Goal: Transaction & Acquisition: Obtain resource

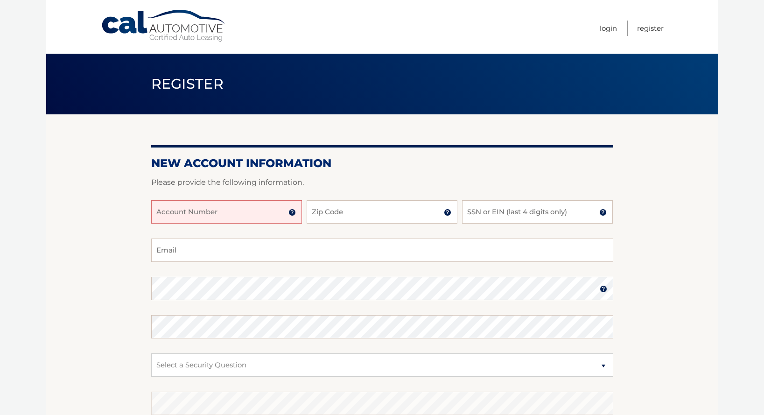
click at [269, 213] on input "Account Number" at bounding box center [226, 211] width 151 height 23
type input "44455531782"
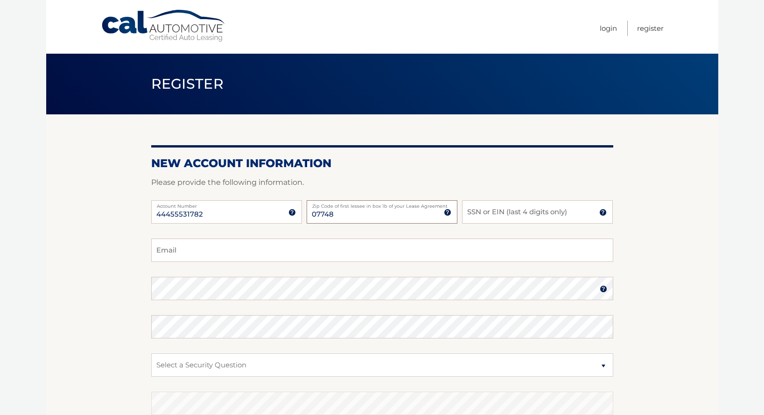
type input "07748"
type input "9759"
type input "petercthompson22@gmail.com"
click at [605, 367] on select "Select a Security Question What was the name of your elementary school? What is…" at bounding box center [382, 365] width 462 height 23
select select "3"
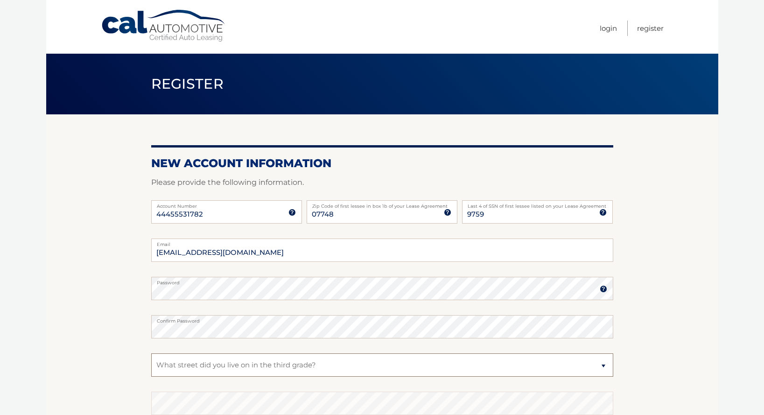
click at [151, 354] on select "Select a Security Question What was the name of your elementary school? What is…" at bounding box center [382, 365] width 462 height 23
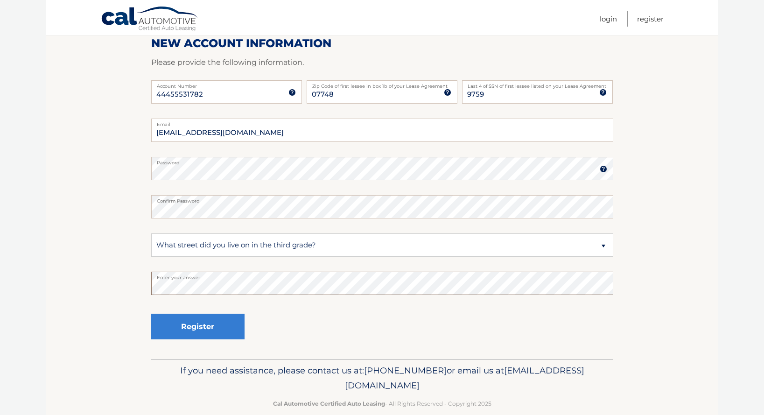
scroll to position [135, 0]
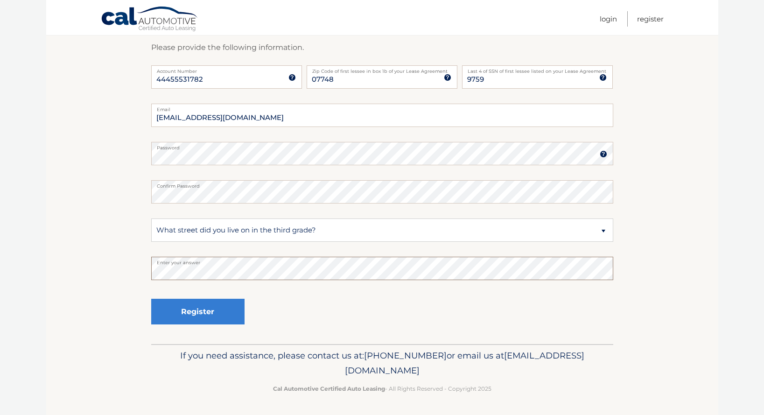
click at [124, 269] on section "New Account Information Please provide the following information. 44455531782 A…" at bounding box center [382, 161] width 672 height 365
click at [200, 311] on button "Register" at bounding box center [197, 312] width 93 height 26
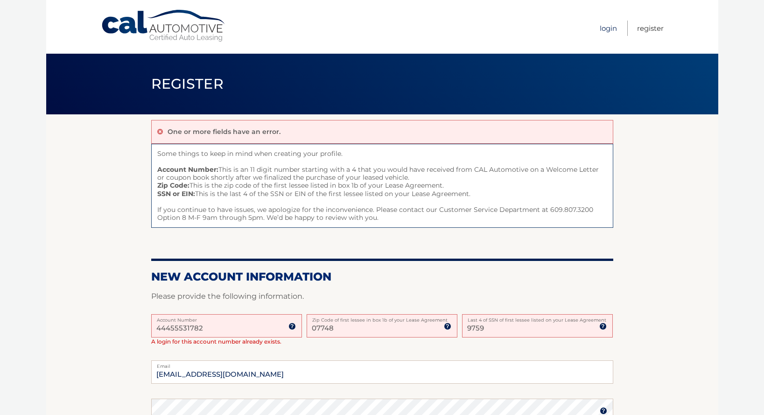
click at [609, 28] on link "Login" at bounding box center [608, 28] width 17 height 15
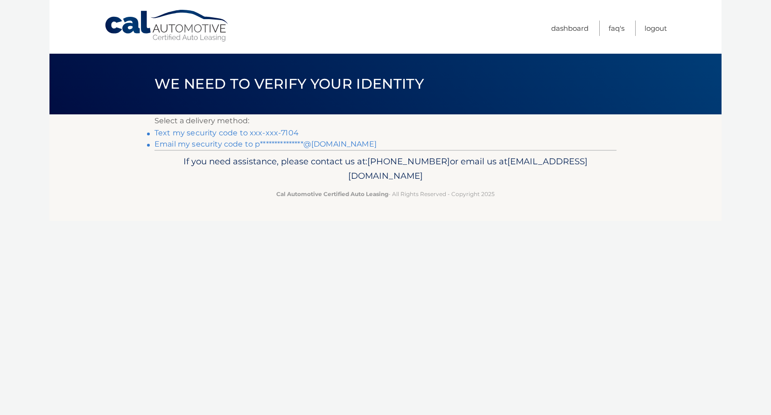
click at [239, 132] on link "Text my security code to xxx-xxx-7104" at bounding box center [227, 132] width 144 height 9
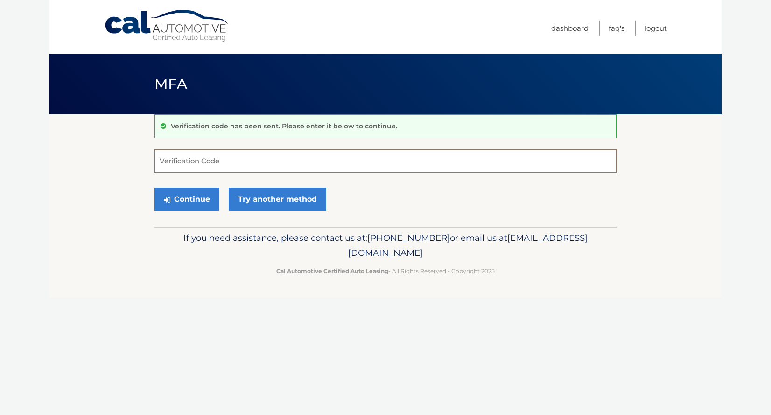
click at [206, 160] on input "Verification Code" at bounding box center [386, 160] width 462 height 23
type input "651989"
click at [191, 203] on button "Continue" at bounding box center [187, 199] width 65 height 23
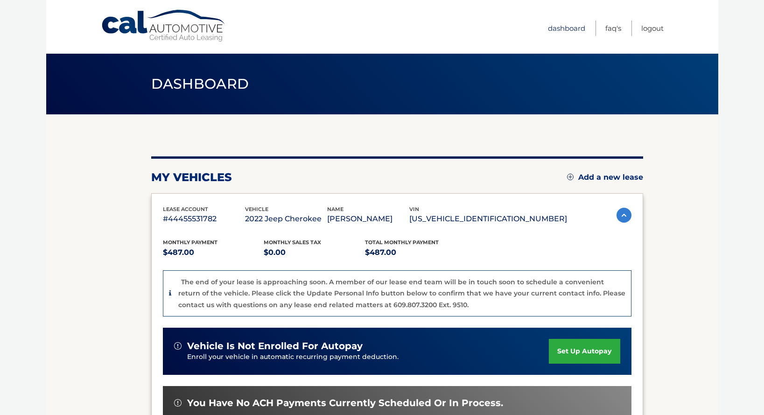
click at [573, 26] on link "Dashboard" at bounding box center [566, 28] width 37 height 15
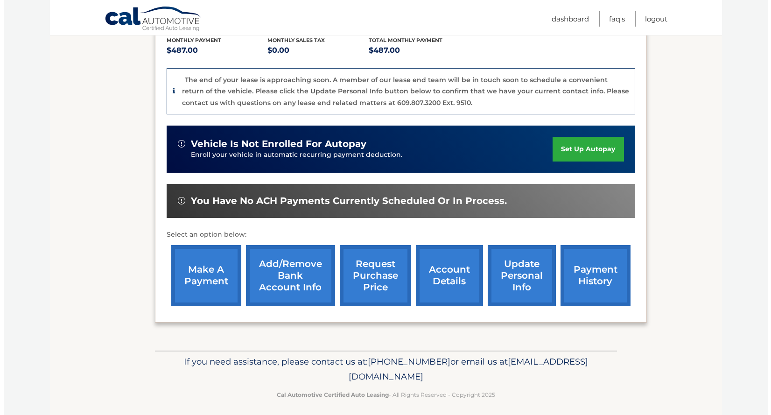
scroll to position [203, 0]
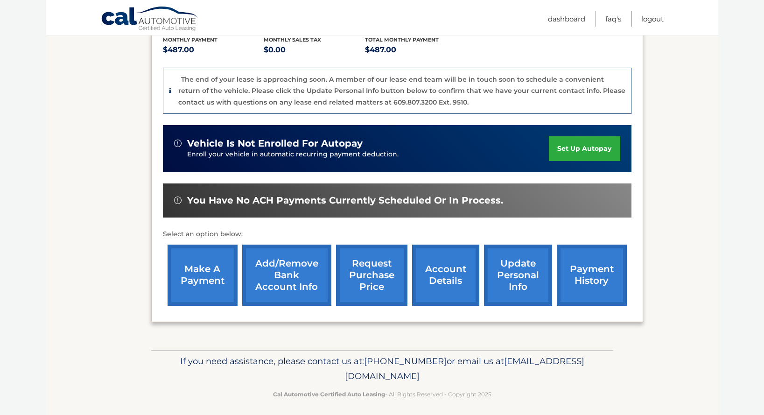
click at [356, 276] on link "request purchase price" at bounding box center [371, 275] width 71 height 61
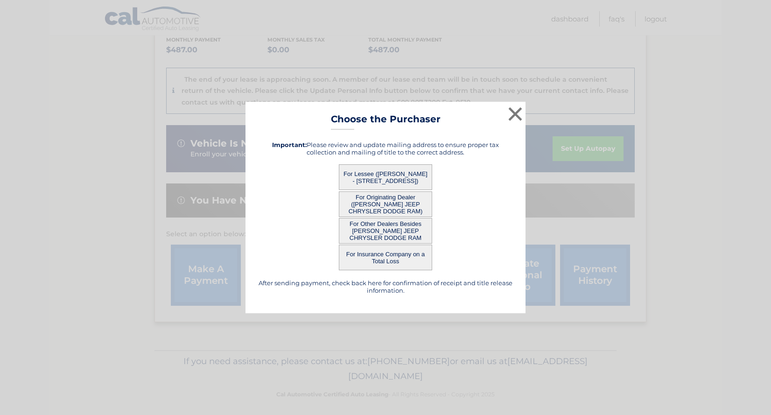
click at [397, 176] on button "For Lessee ([PERSON_NAME] - [STREET_ADDRESS])" at bounding box center [385, 177] width 93 height 26
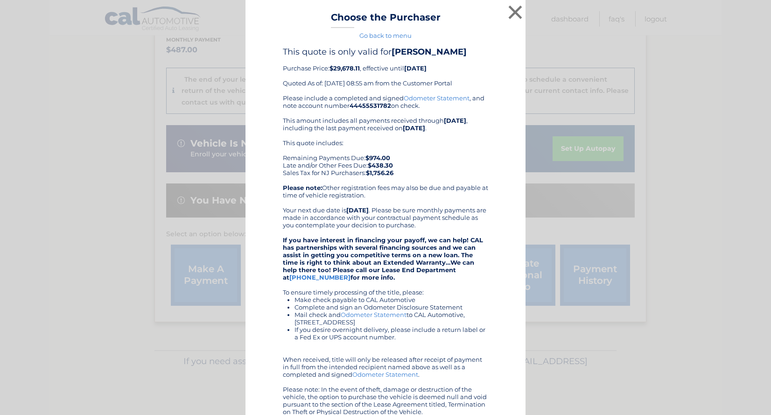
click at [390, 37] on link "Go back to menu" at bounding box center [386, 35] width 52 height 7
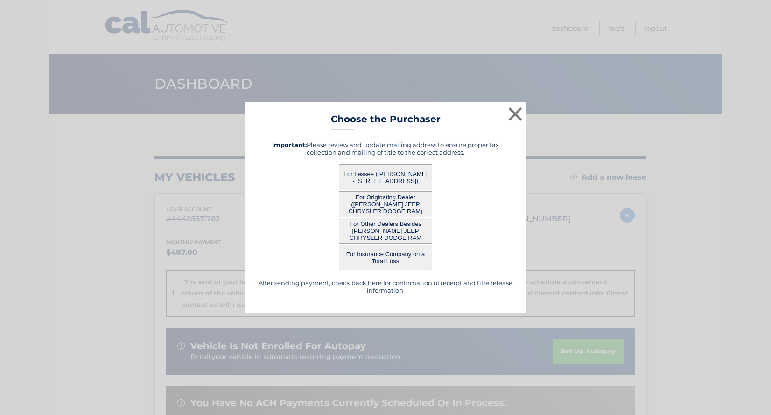
click at [384, 209] on button "For Originating Dealer ([PERSON_NAME] JEEP CHRYSLER DODGE RAM)" at bounding box center [385, 204] width 93 height 26
click at [388, 203] on button "For Originating Dealer ([PERSON_NAME] JEEP CHRYSLER DODGE RAM)" at bounding box center [385, 204] width 93 height 26
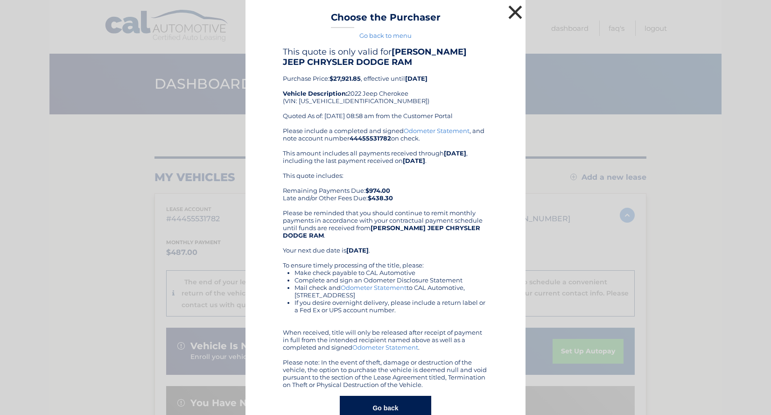
click at [510, 11] on button "×" at bounding box center [515, 12] width 19 height 19
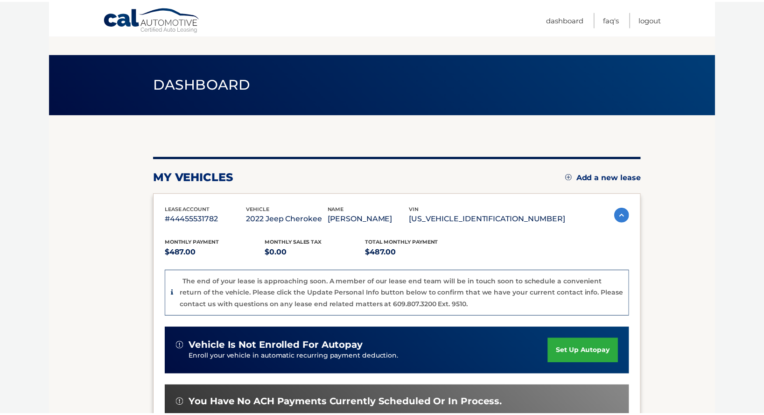
scroll to position [209, 0]
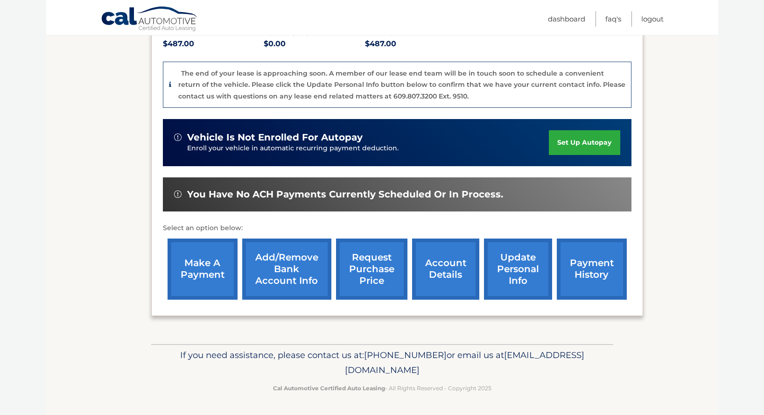
click at [372, 273] on link "request purchase price" at bounding box center [371, 269] width 71 height 61
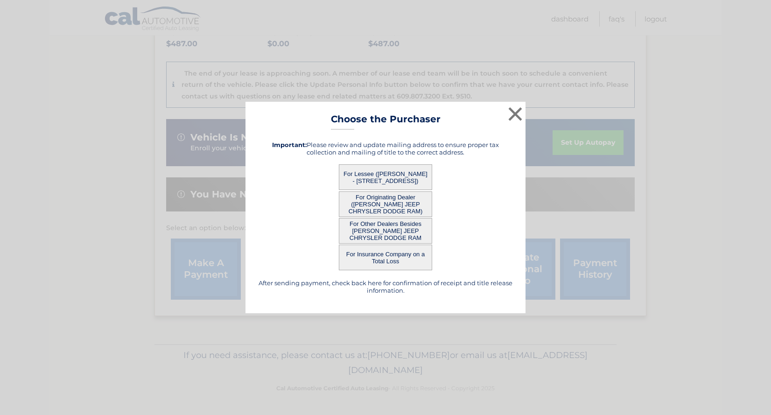
click at [384, 227] on button "For Other Dealers Besides [PERSON_NAME] JEEP CHRYSLER DODGE RAM" at bounding box center [385, 231] width 93 height 26
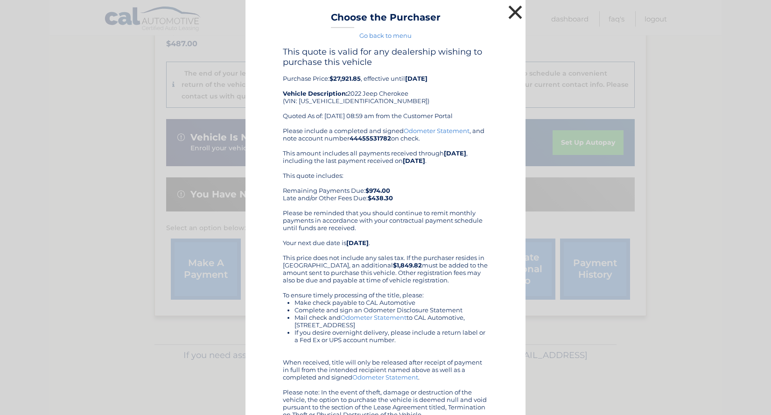
click at [511, 10] on button "×" at bounding box center [515, 12] width 19 height 19
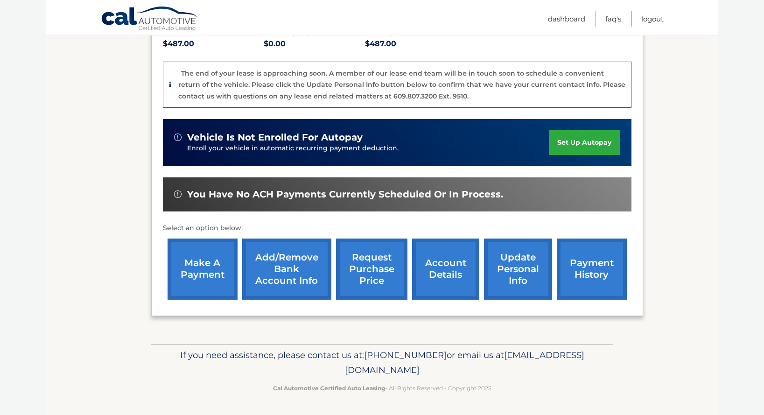
click at [385, 269] on link "request purchase price" at bounding box center [371, 269] width 71 height 61
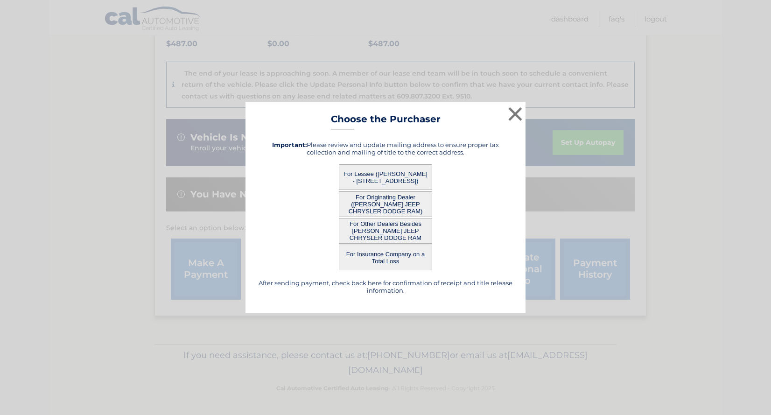
click at [372, 176] on button "For Lessee ([PERSON_NAME] - [STREET_ADDRESS])" at bounding box center [385, 177] width 93 height 26
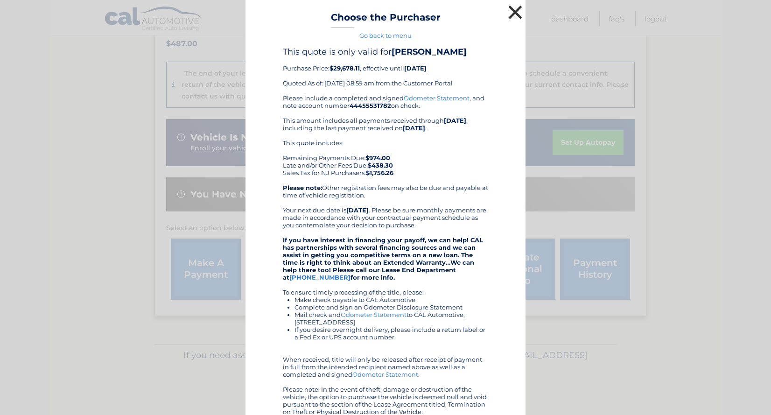
click at [511, 11] on button "×" at bounding box center [515, 12] width 19 height 19
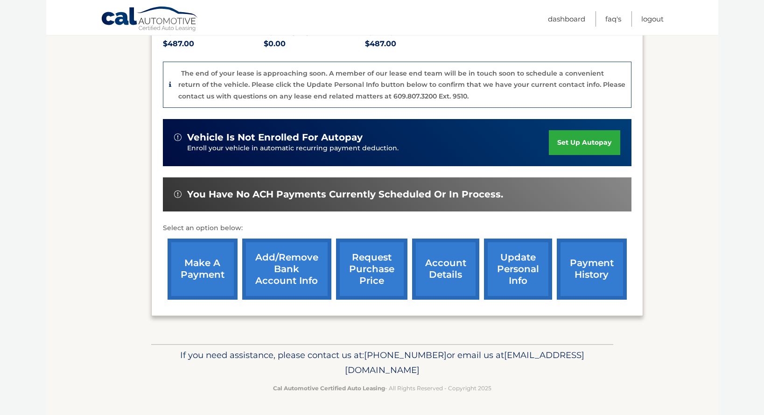
click at [77, 182] on section "my vehicles Add a new lease lease account #44455531782 vehicle 2022 Jeep Cherok…" at bounding box center [382, 125] width 672 height 439
